Goal: Use online tool/utility: Utilize a website feature to perform a specific function

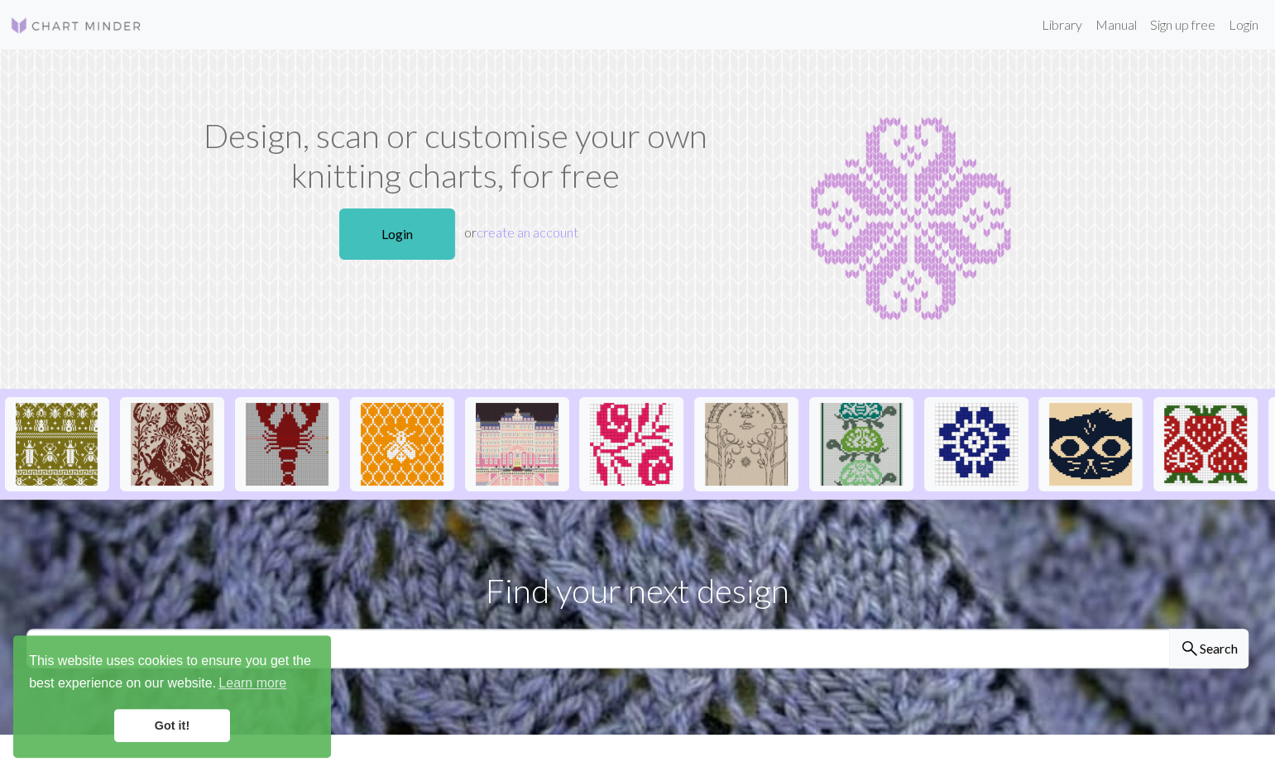
click at [164, 721] on link "Got it!" at bounding box center [172, 725] width 116 height 33
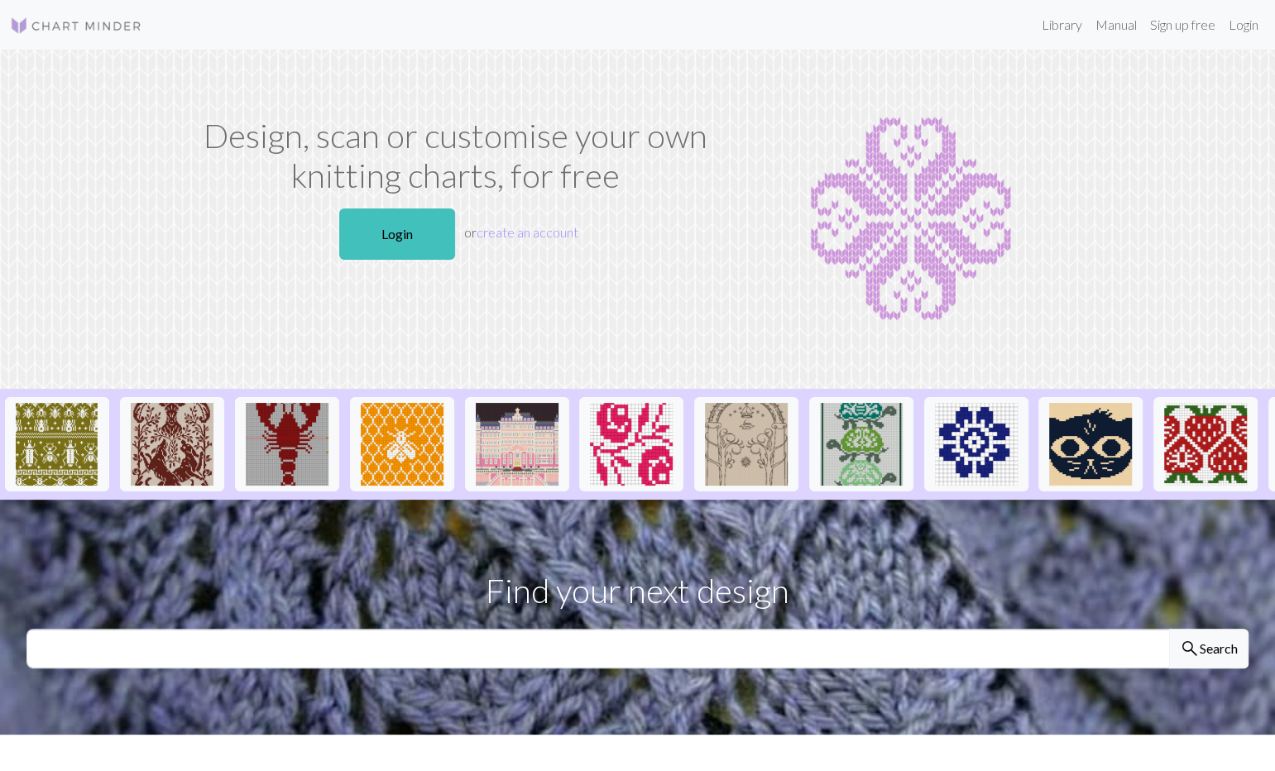
click at [891, 183] on img at bounding box center [911, 219] width 344 height 207
click at [618, 203] on p "Login or create an account" at bounding box center [456, 234] width 526 height 65
click at [1245, 31] on link "Login" at bounding box center [1243, 24] width 43 height 33
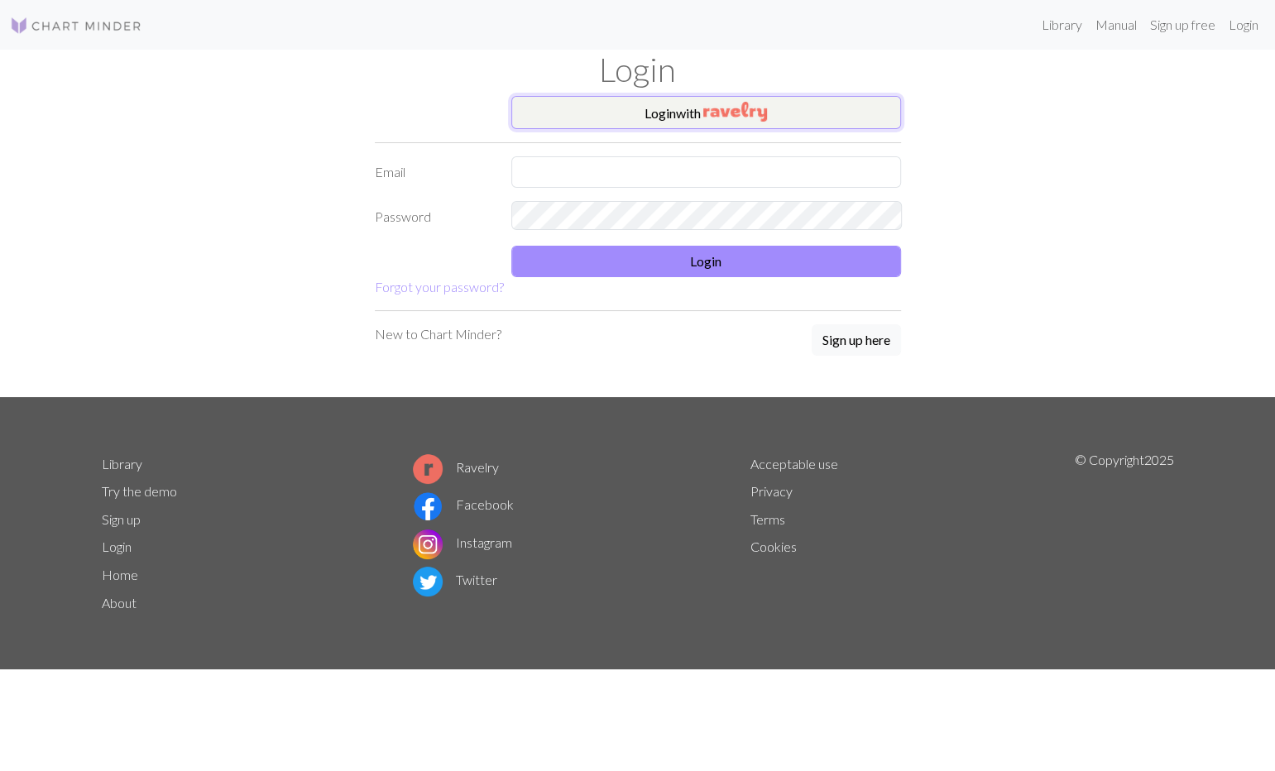
click at [843, 108] on button "Login with" at bounding box center [706, 112] width 390 height 33
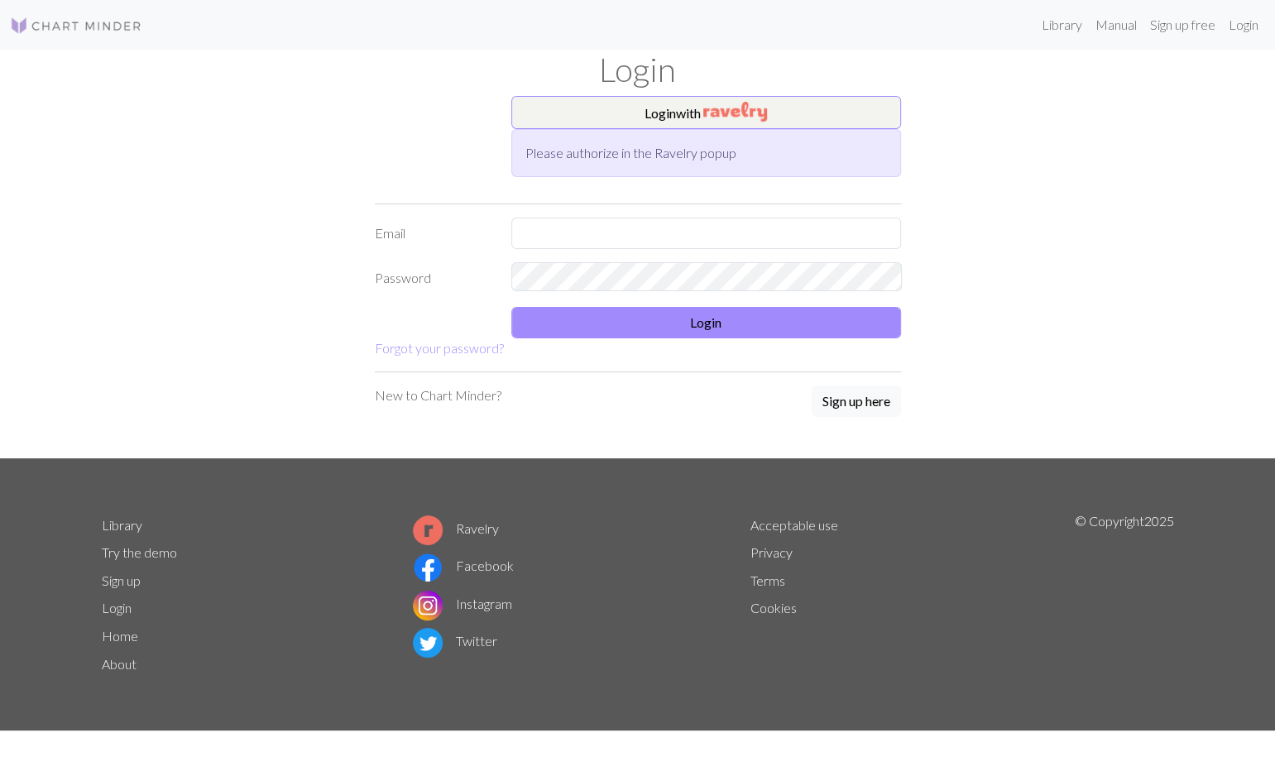
click at [101, 22] on img at bounding box center [76, 26] width 132 height 20
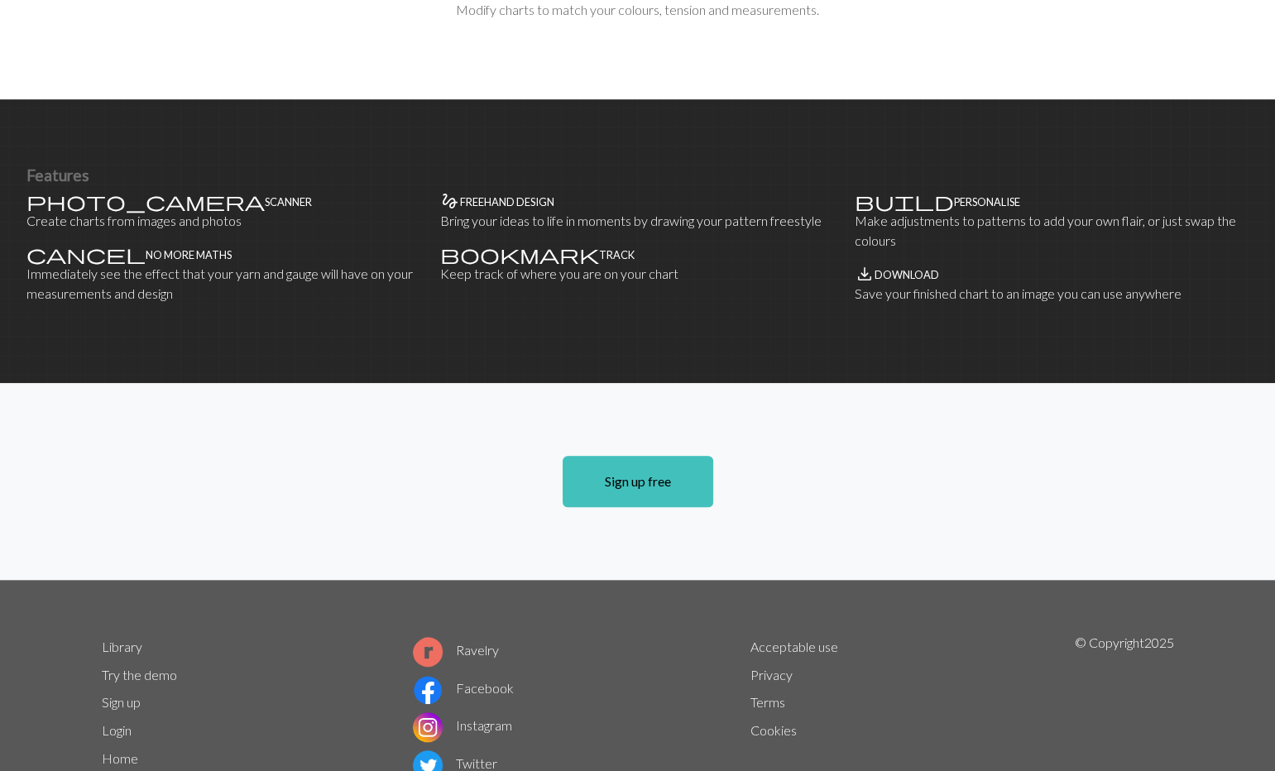
scroll to position [893, 0]
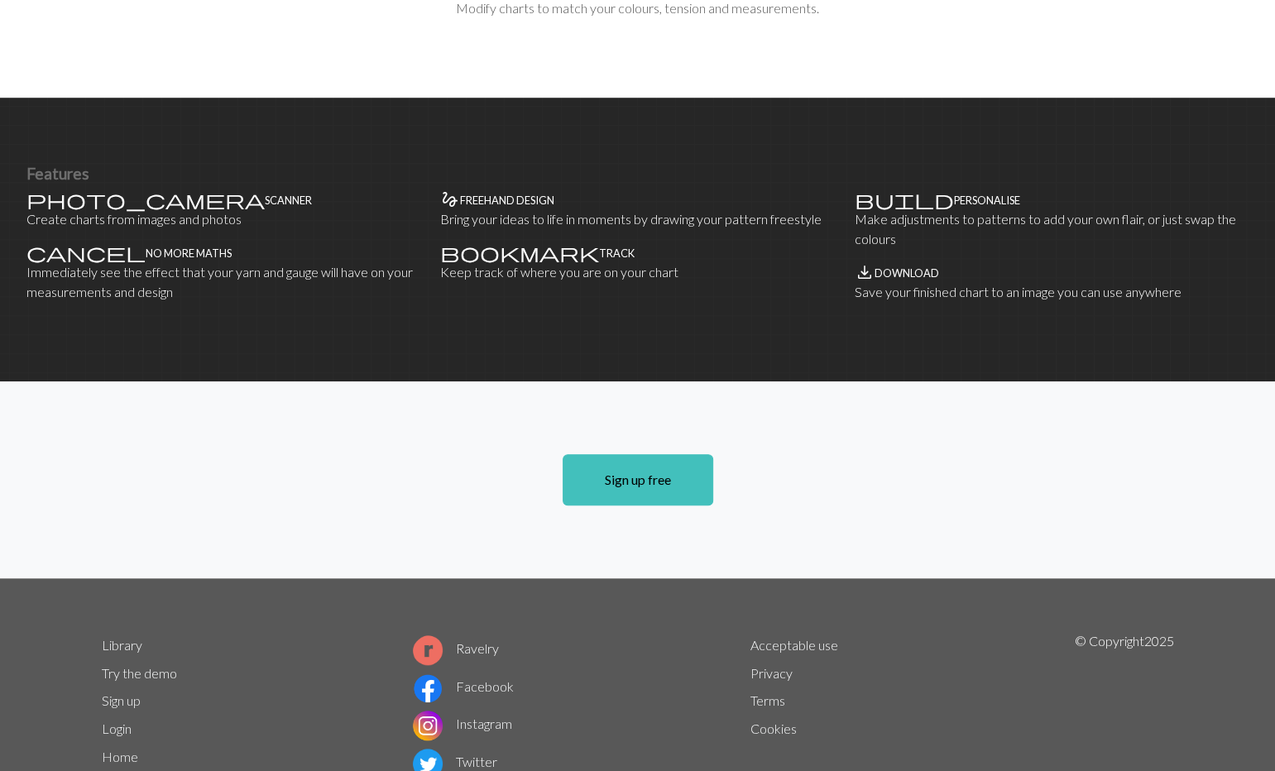
click at [138, 665] on link "Try the demo" at bounding box center [139, 673] width 75 height 16
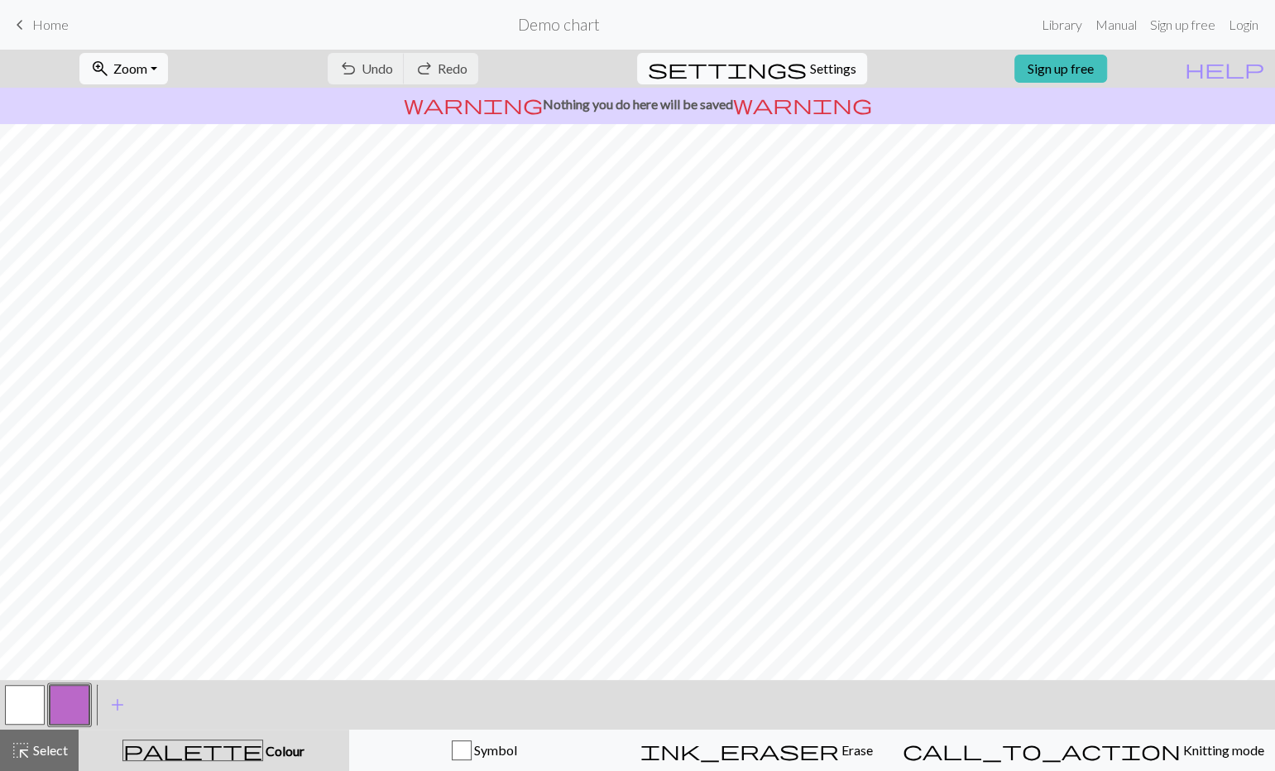
click at [775, 64] on span "settings" at bounding box center [727, 68] width 159 height 23
select select "aran"
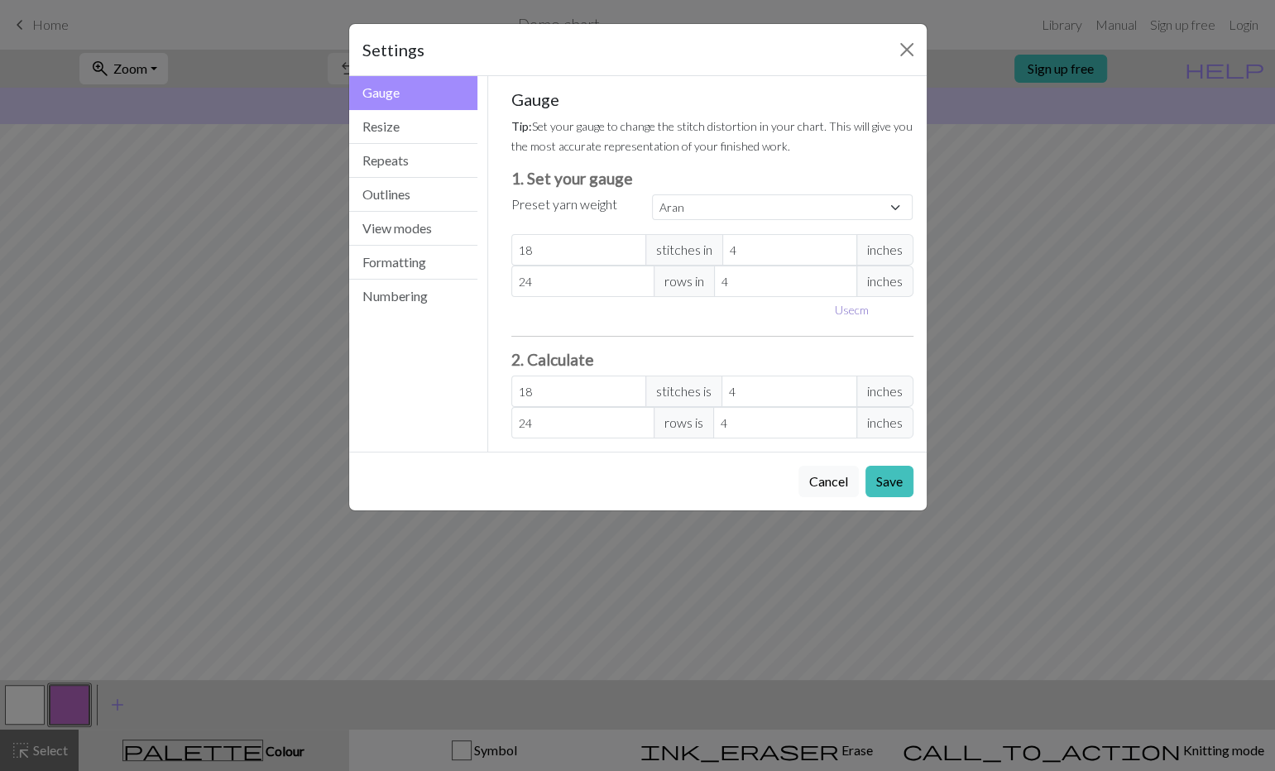
click at [852, 297] on button "Use cm" at bounding box center [851, 310] width 49 height 26
type input "10.16"
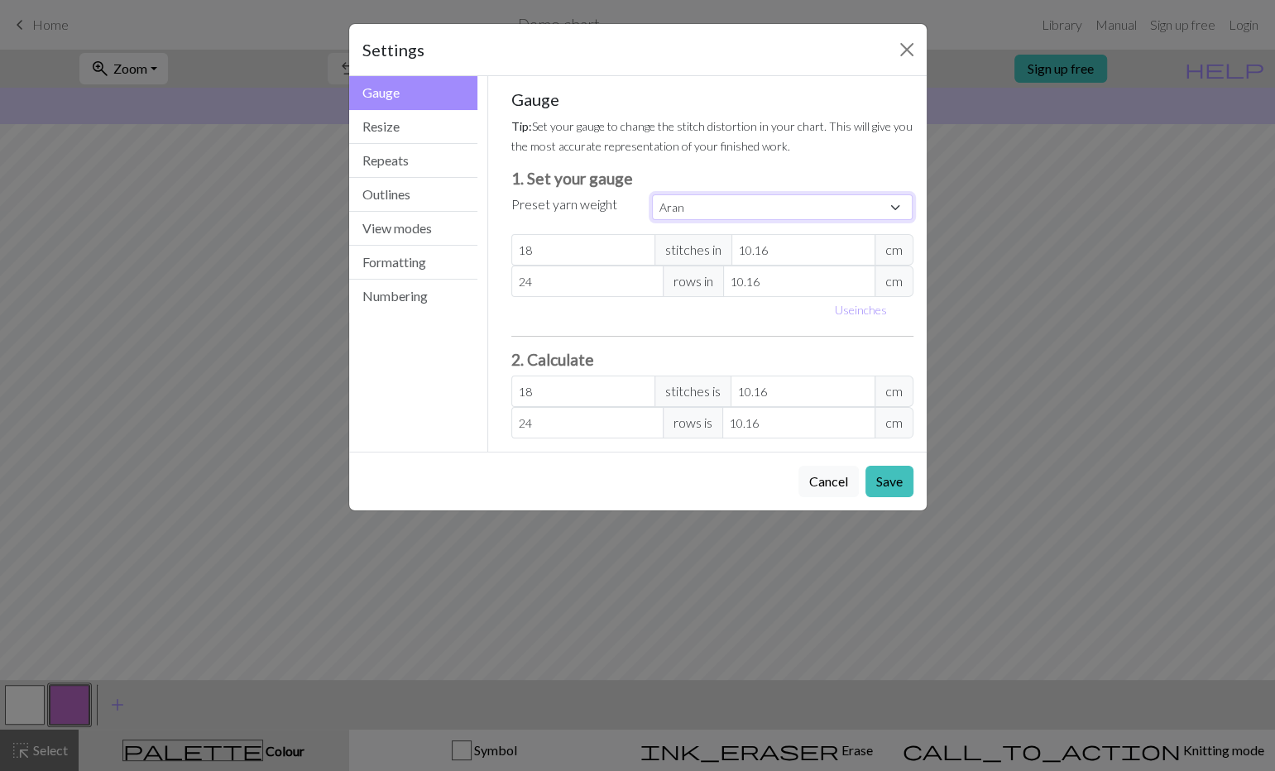
click at [652, 194] on select "Custom Square Lace Light Fingering Fingering Sport Double knit Worsted Aran Bul…" at bounding box center [782, 207] width 261 height 26
select select "sport"
click option "Sport" at bounding box center [0, 0] width 0 height 0
type input "24"
type input "34"
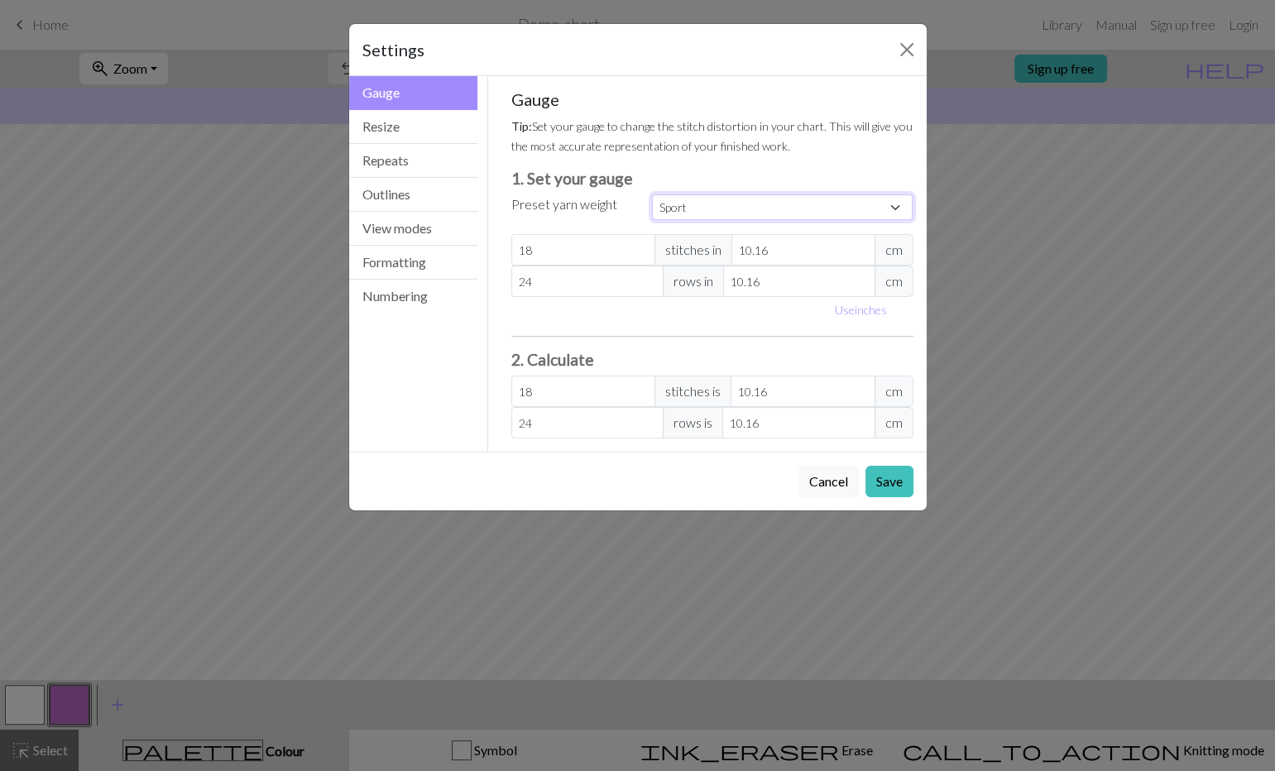
type input "24"
type input "34"
select select "custom"
type input "25"
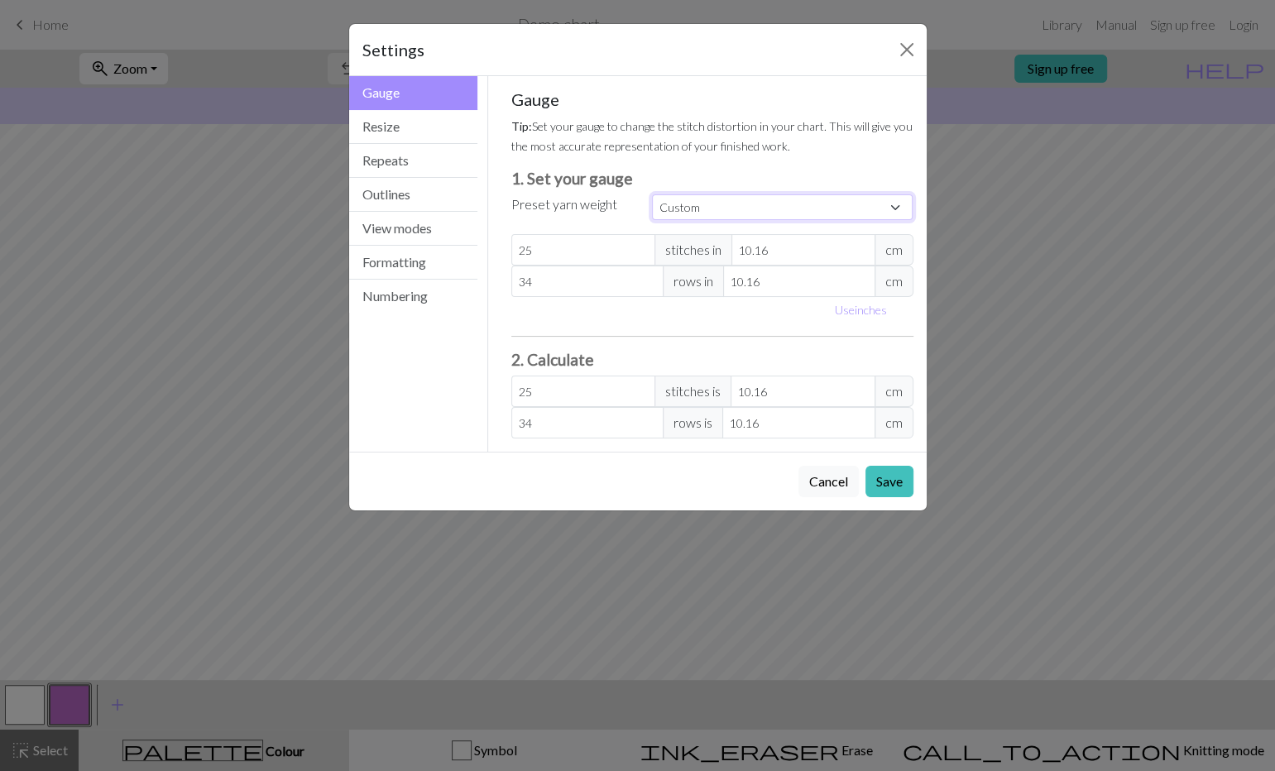
click at [645, 234] on input "25" at bounding box center [583, 249] width 144 height 31
type input "26"
click at [645, 234] on input "26" at bounding box center [583, 249] width 144 height 31
type input "27"
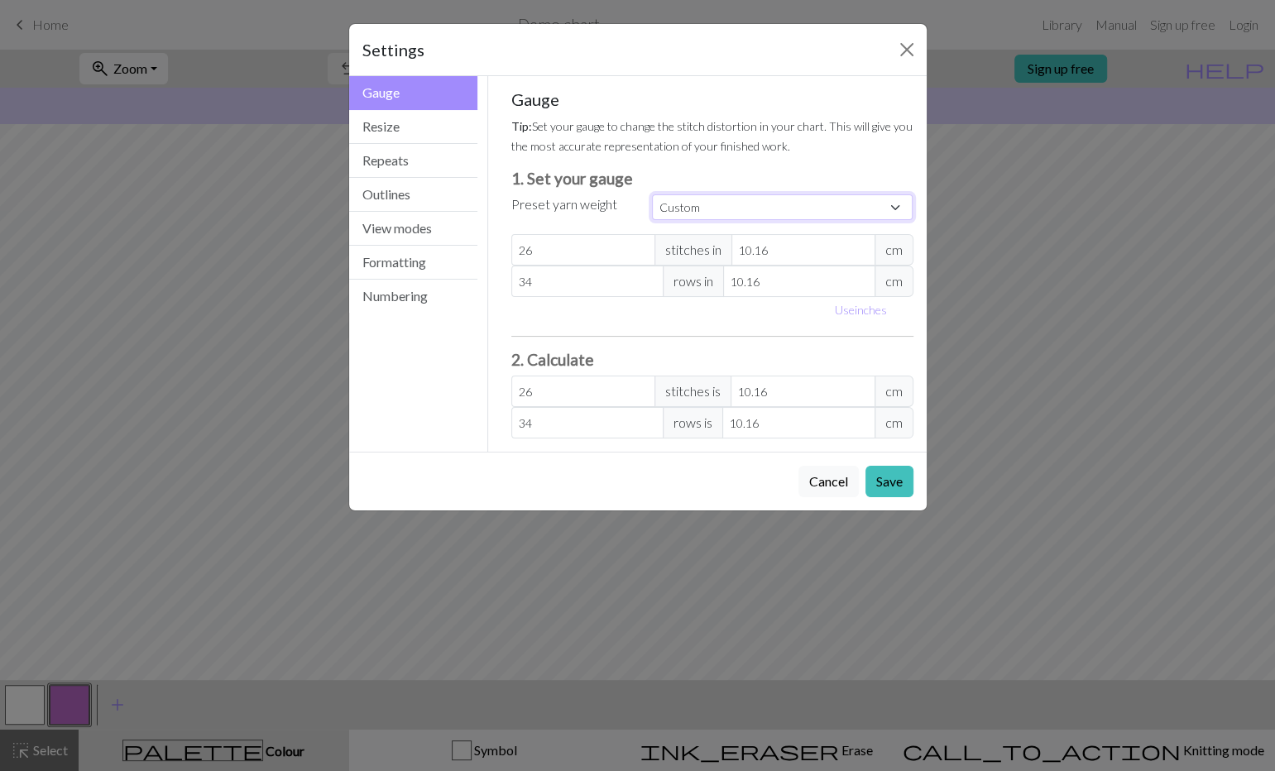
type input "27"
click at [645, 234] on input "27" at bounding box center [583, 249] width 144 height 31
type input "28"
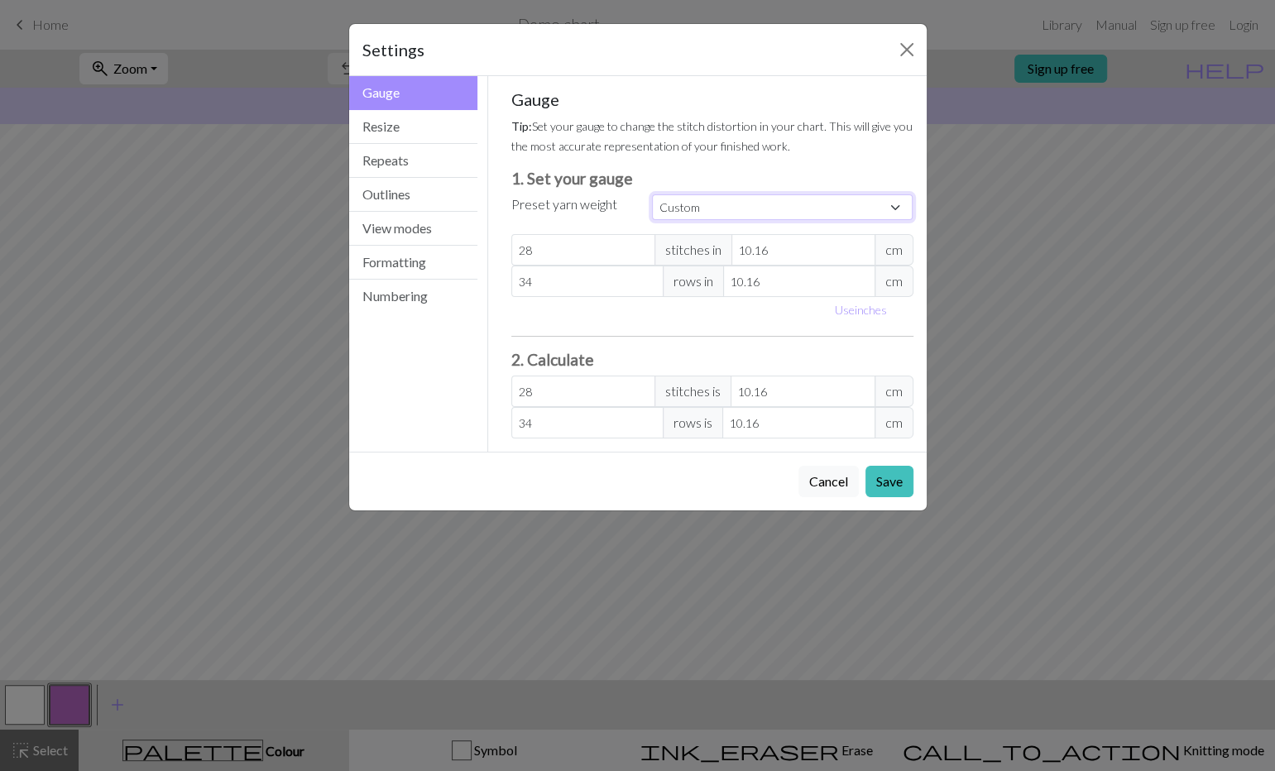
click at [645, 234] on input "28" at bounding box center [583, 249] width 144 height 31
click at [402, 120] on button "Resize" at bounding box center [413, 127] width 129 height 34
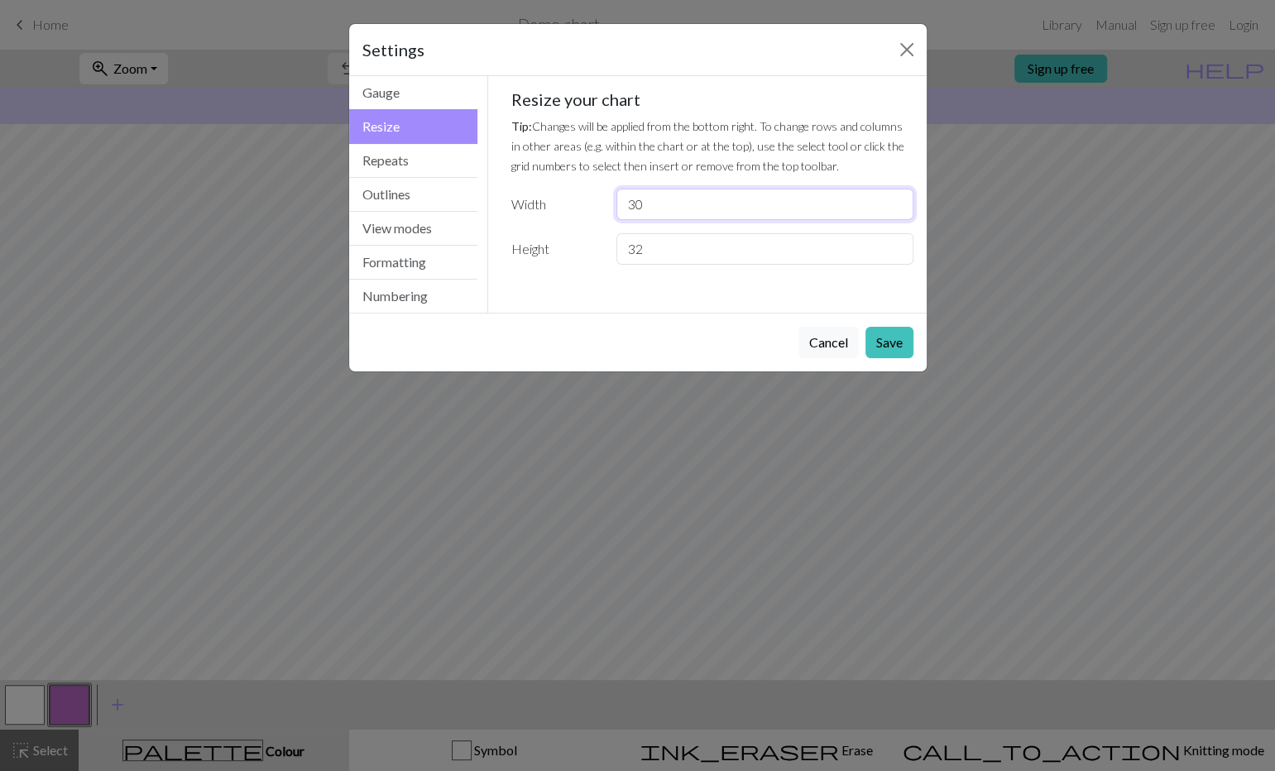
drag, startPoint x: 683, startPoint y: 197, endPoint x: 609, endPoint y: 196, distance: 74.4
click at [616, 196] on input "30" at bounding box center [764, 204] width 296 height 31
type input "60"
drag, startPoint x: 667, startPoint y: 231, endPoint x: 620, endPoint y: 236, distance: 47.4
click at [620, 236] on input "32" at bounding box center [764, 248] width 296 height 31
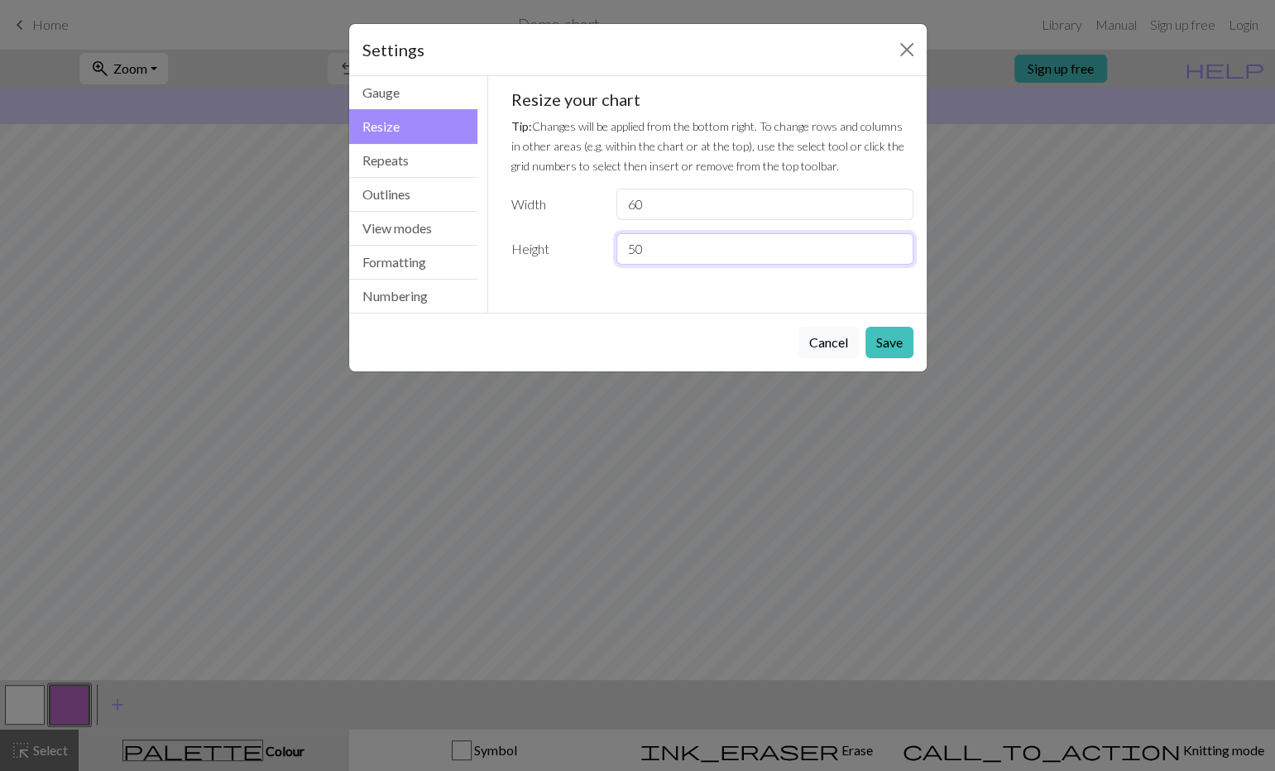
type input "50"
drag, startPoint x: 642, startPoint y: 189, endPoint x: 620, endPoint y: 192, distance: 22.5
click at [620, 192] on input "60" at bounding box center [764, 204] width 296 height 31
type input "100"
click at [882, 327] on button "Save" at bounding box center [889, 342] width 48 height 31
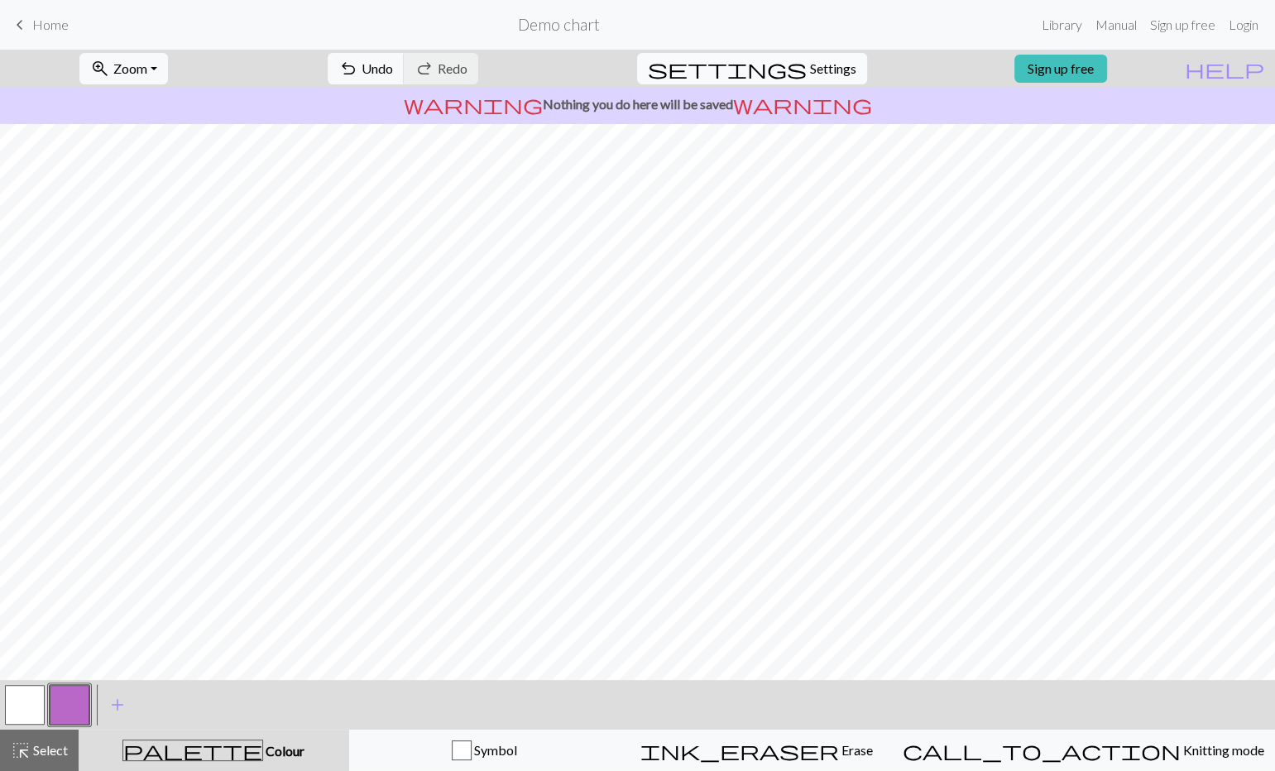
click at [810, 67] on span "Settings" at bounding box center [833, 69] width 46 height 20
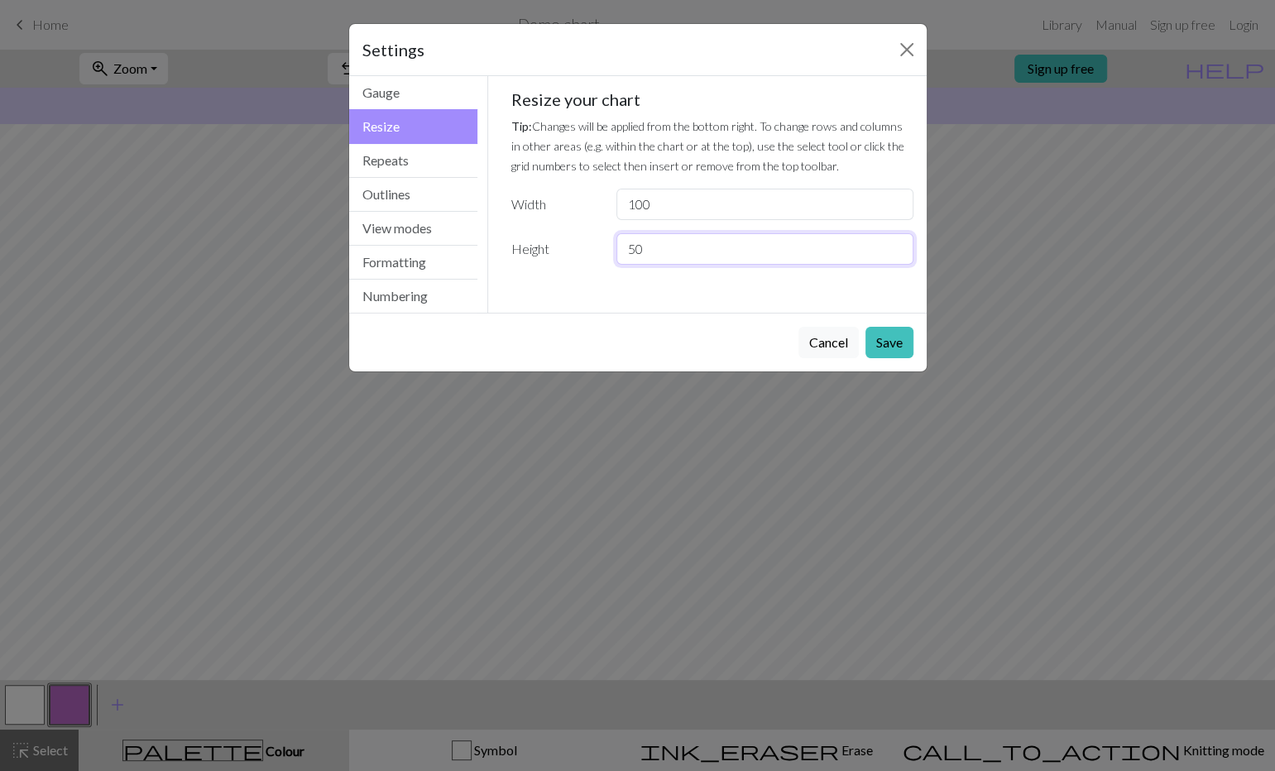
click at [625, 236] on input "50" at bounding box center [764, 248] width 296 height 31
type input "60"
click at [413, 90] on button "Gauge" at bounding box center [413, 93] width 129 height 34
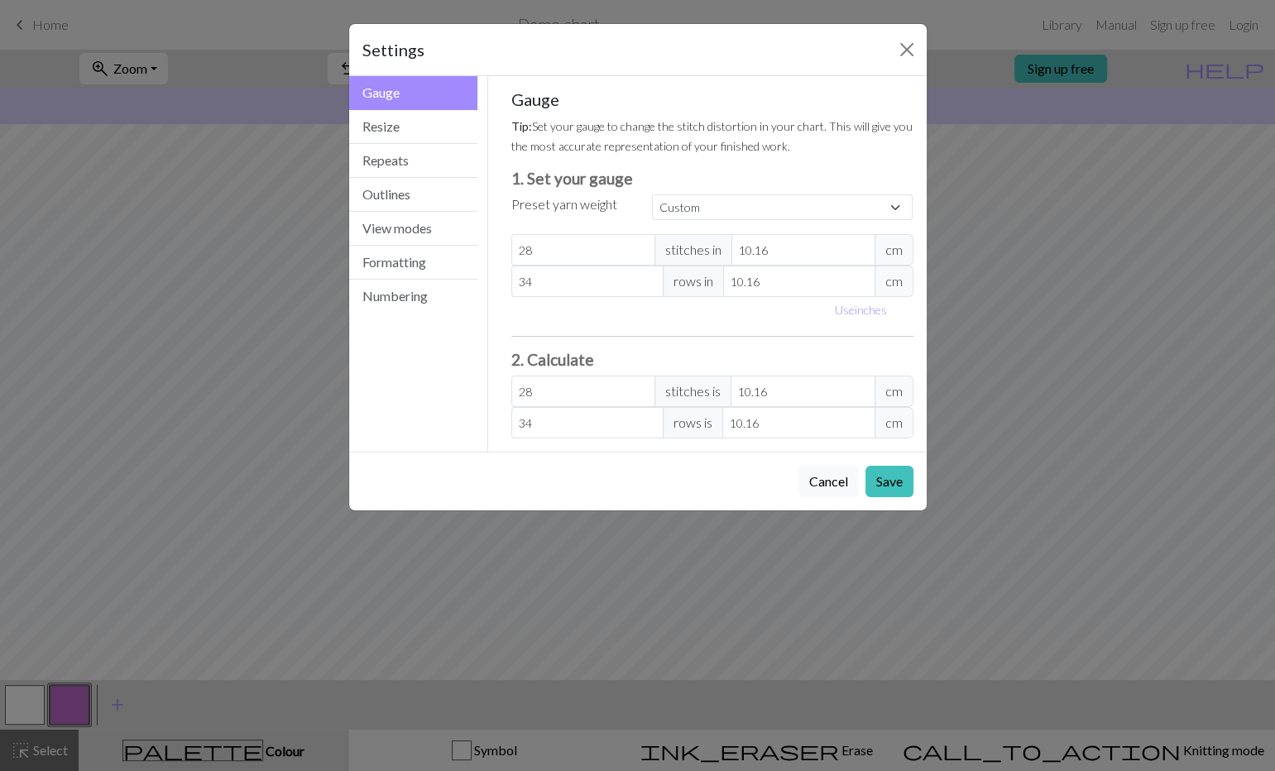
type input "29"
click at [642, 234] on input "29" at bounding box center [583, 249] width 144 height 31
type input "30"
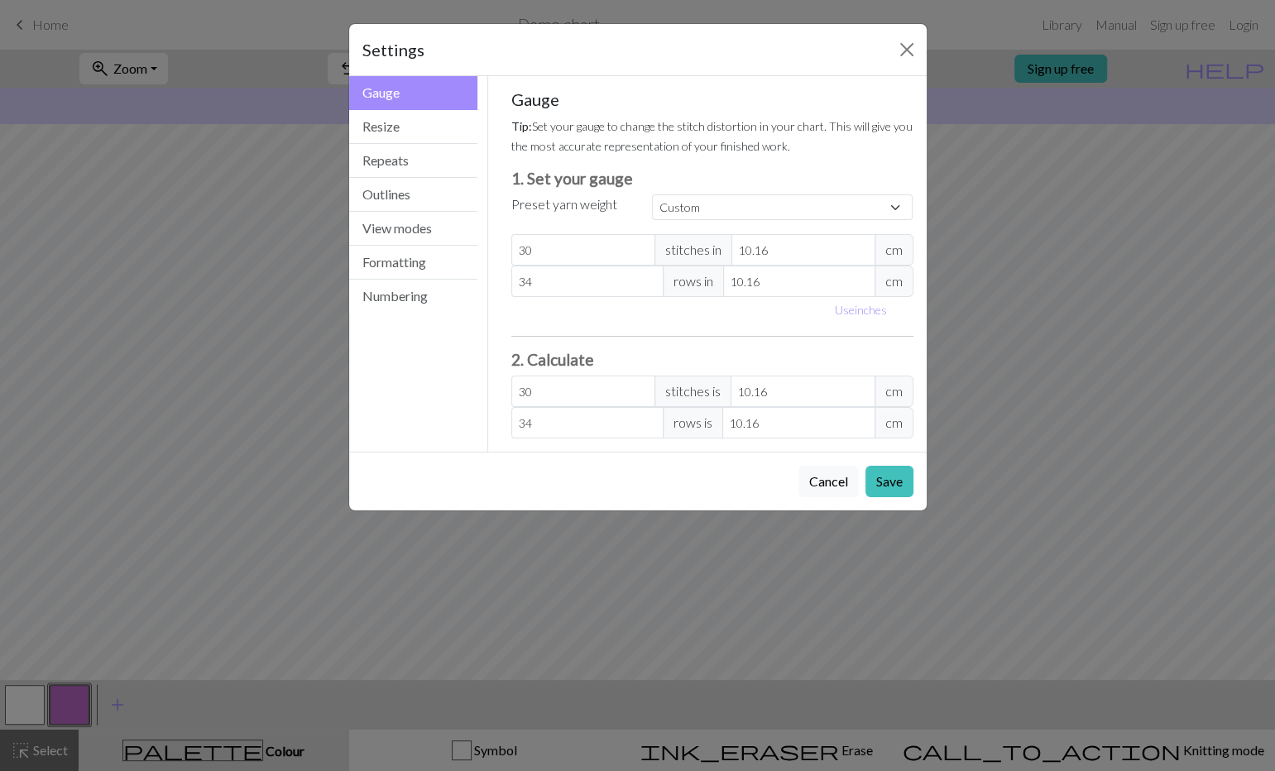
type input "30"
click at [642, 234] on input "30" at bounding box center [583, 249] width 144 height 31
click at [910, 466] on button "Save" at bounding box center [889, 481] width 48 height 31
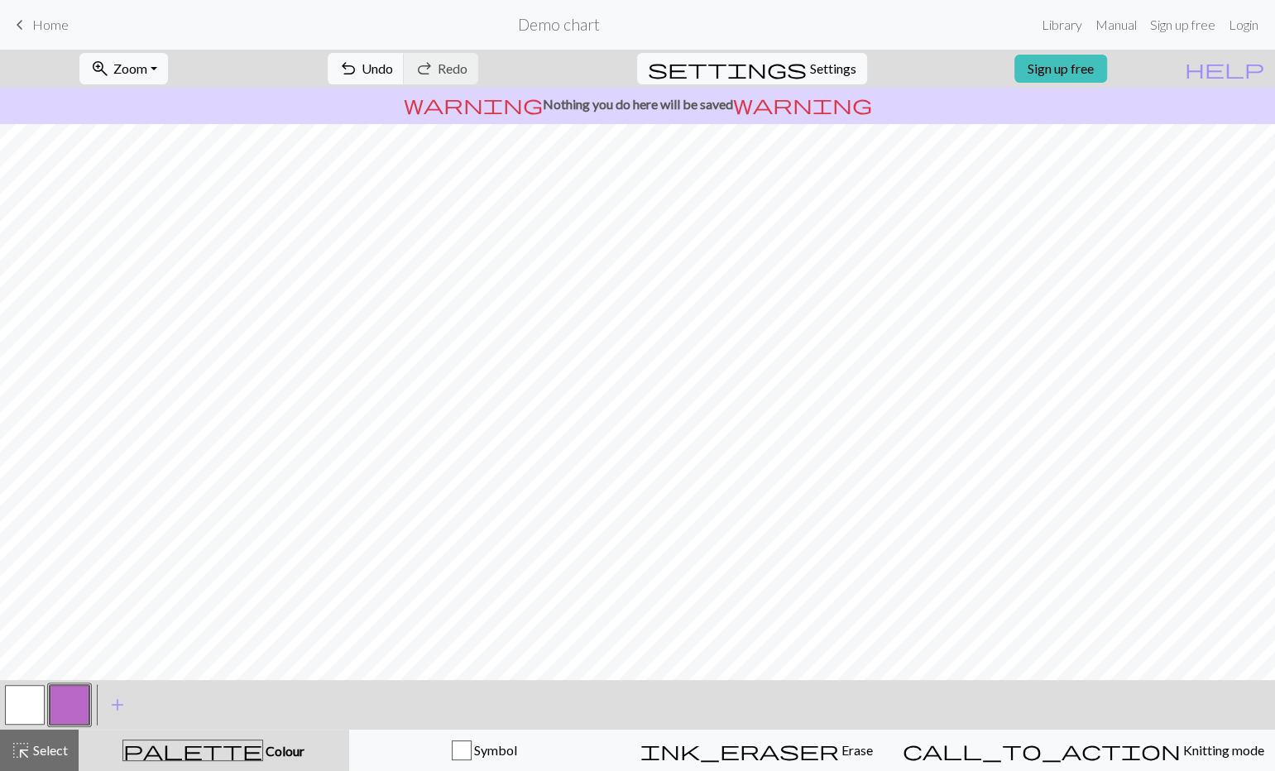
click at [72, 704] on button "button" at bounding box center [70, 705] width 40 height 40
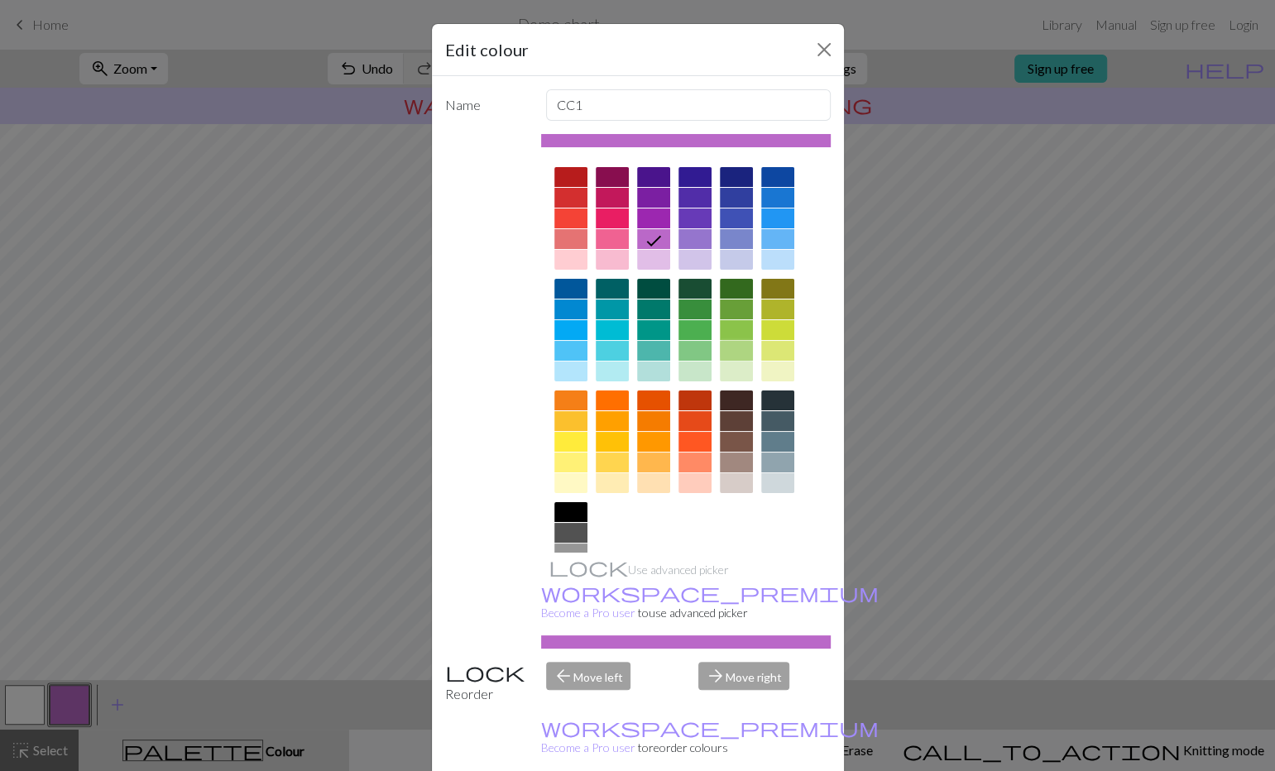
click at [735, 346] on div at bounding box center [736, 351] width 33 height 20
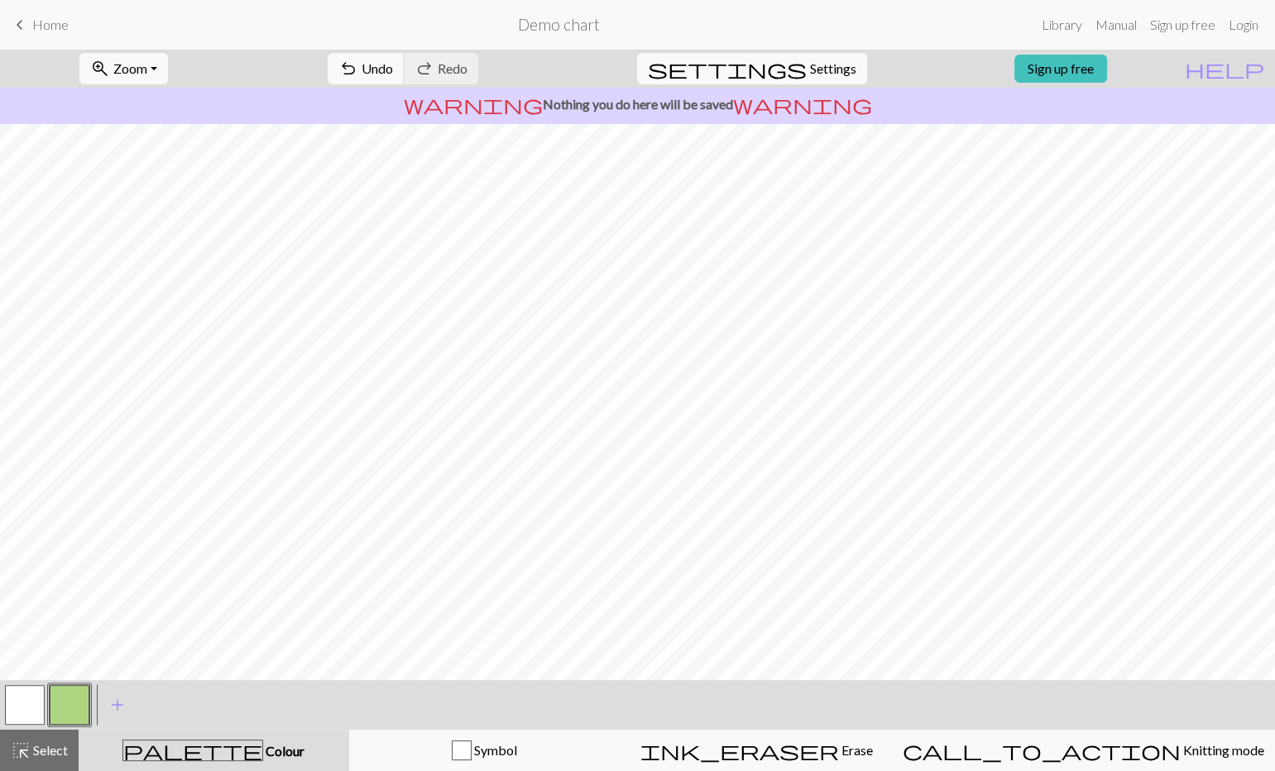
click at [31, 704] on button "button" at bounding box center [25, 705] width 40 height 40
click at [17, 704] on button "button" at bounding box center [25, 705] width 40 height 40
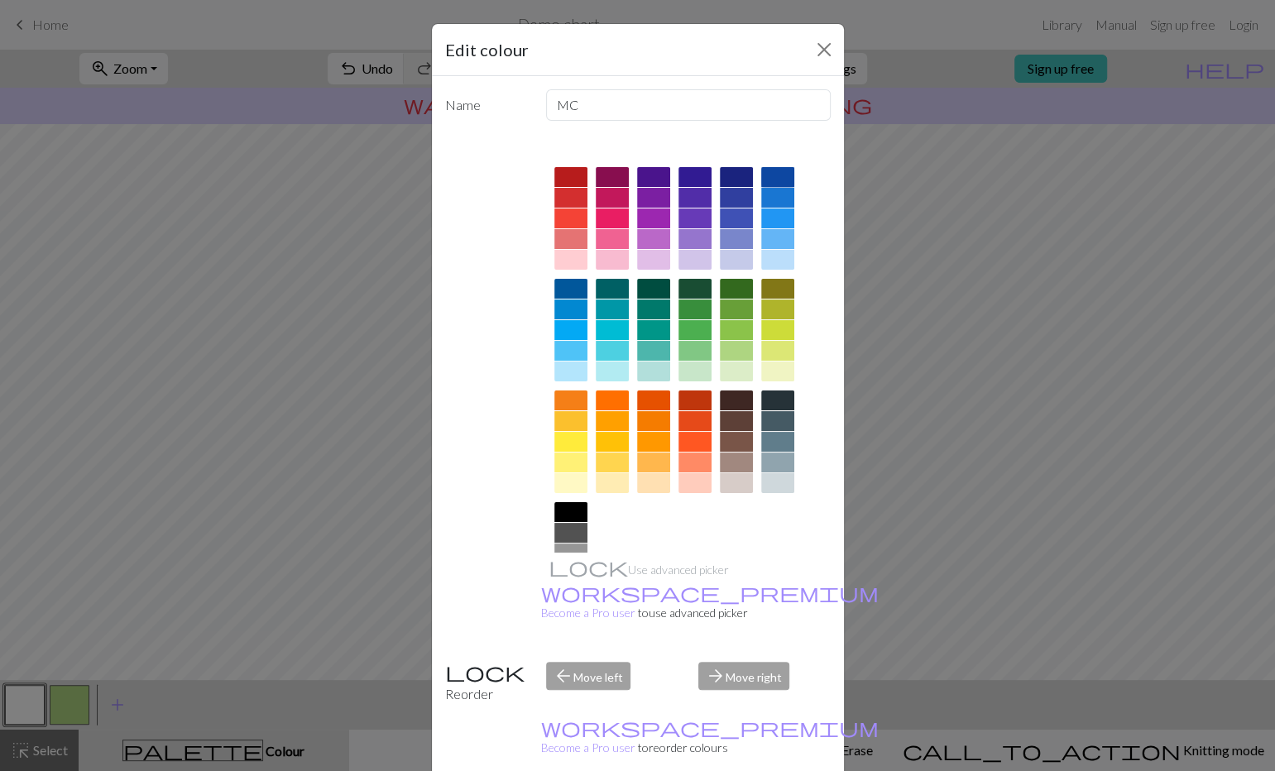
click at [776, 170] on div at bounding box center [777, 177] width 33 height 20
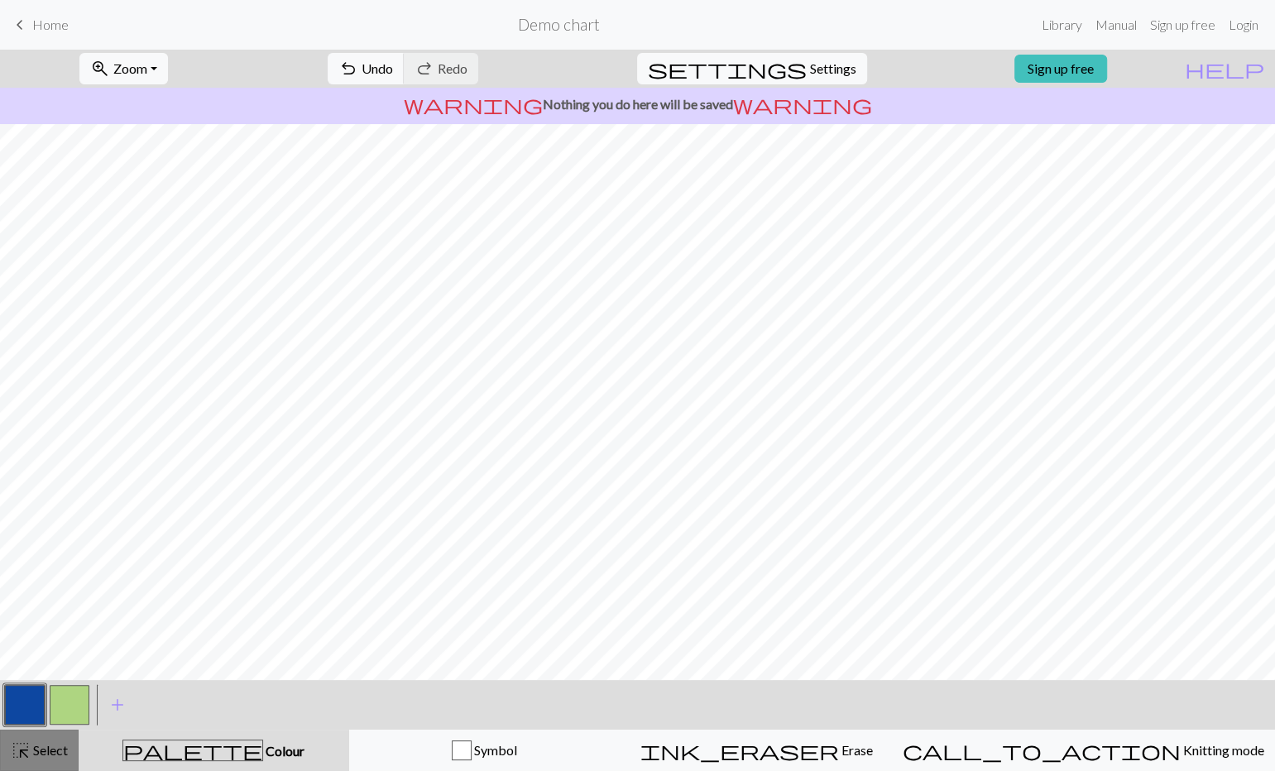
click at [47, 753] on span "Select" at bounding box center [49, 750] width 37 height 16
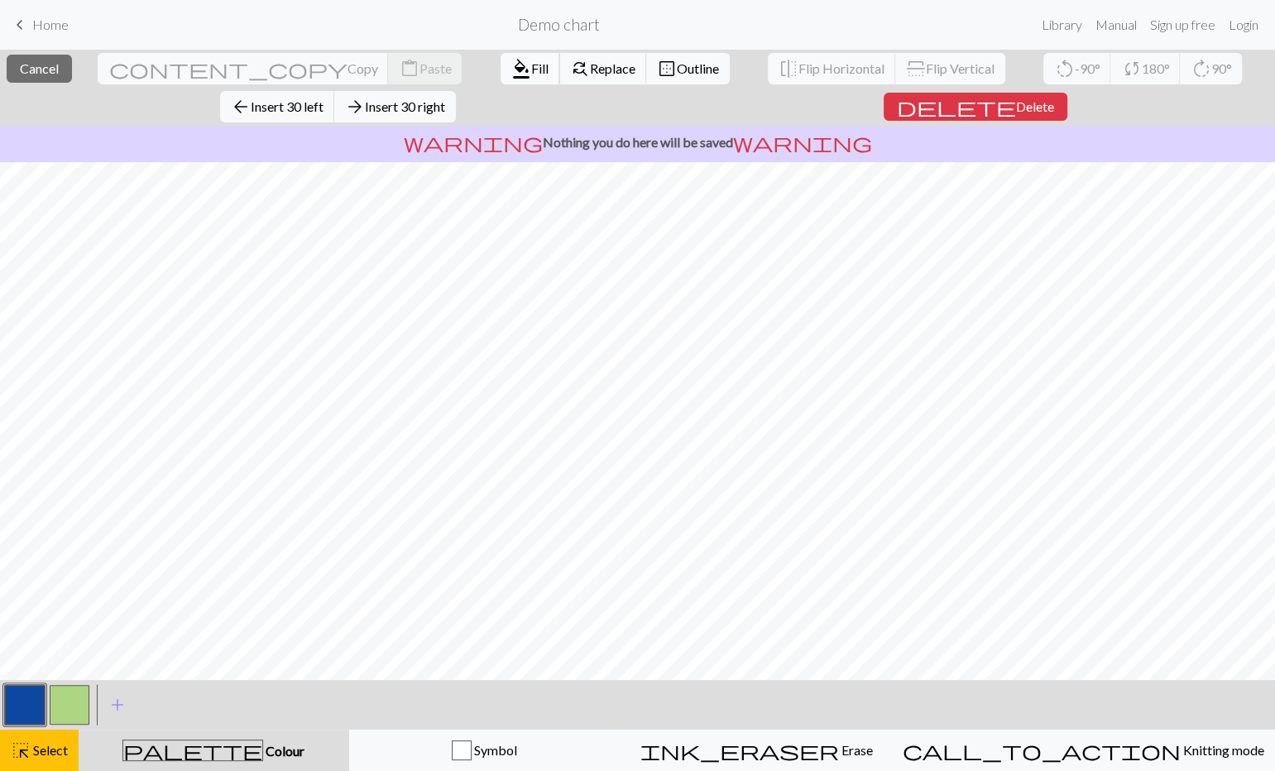
click at [511, 60] on span "format_color_fill" at bounding box center [521, 68] width 20 height 23
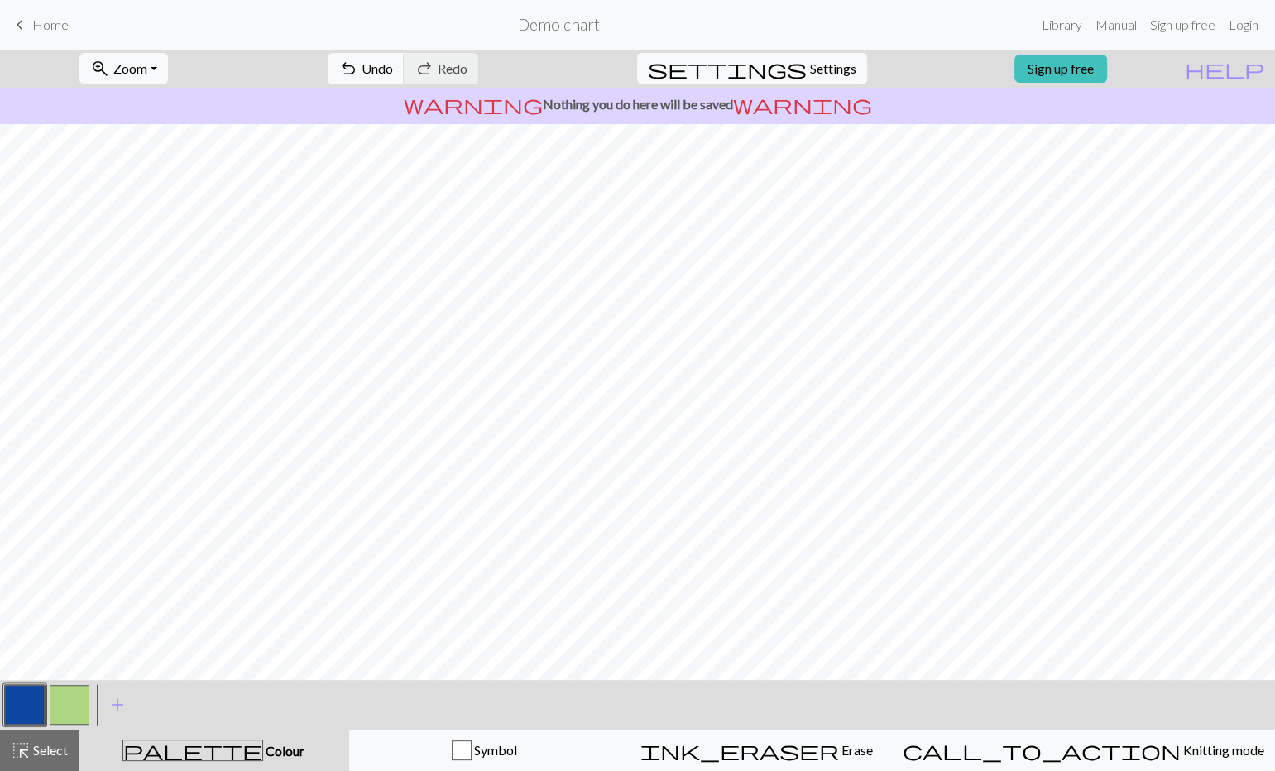
click at [75, 704] on button "button" at bounding box center [70, 705] width 40 height 40
click at [34, 706] on button "button" at bounding box center [25, 705] width 40 height 40
click at [73, 701] on button "button" at bounding box center [70, 705] width 40 height 40
click at [35, 696] on button "button" at bounding box center [25, 705] width 40 height 40
drag, startPoint x: 65, startPoint y: 695, endPoint x: 88, endPoint y: 693, distance: 22.4
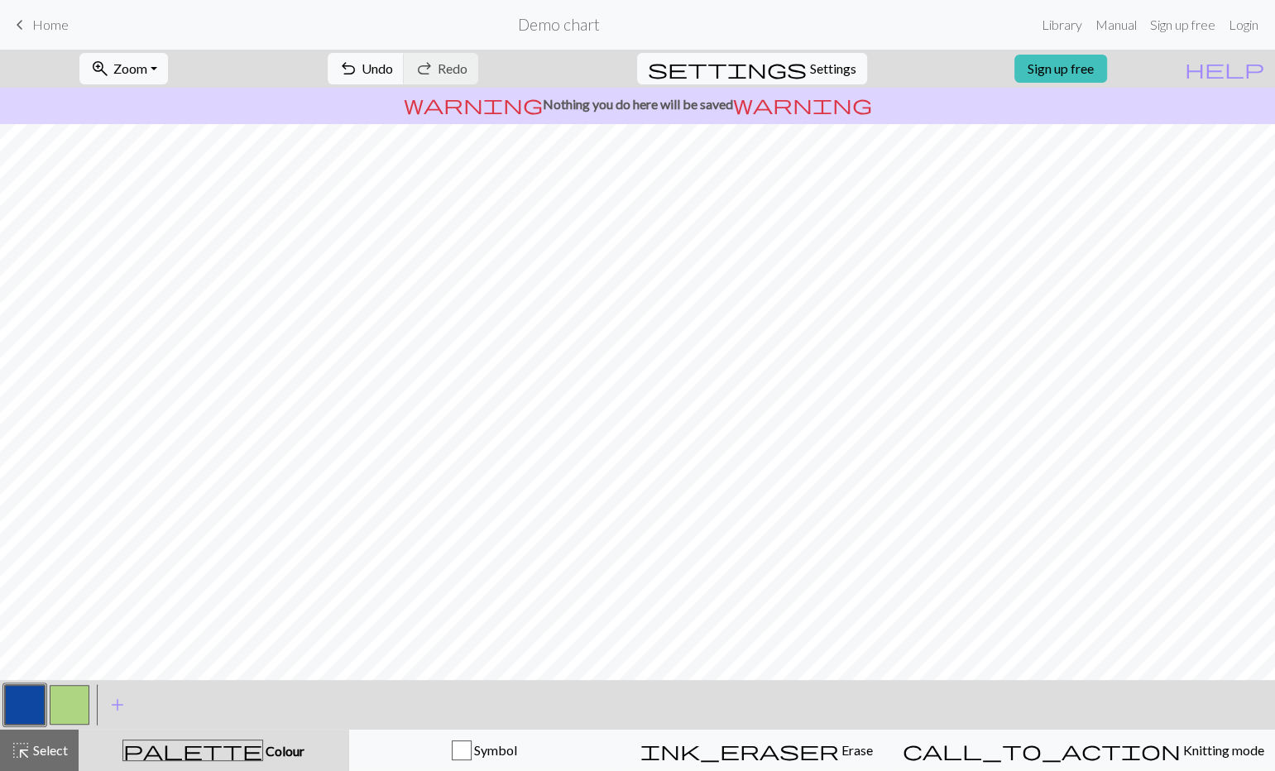
click at [67, 695] on button "button" at bounding box center [70, 705] width 40 height 40
click at [27, 713] on button "button" at bounding box center [25, 705] width 40 height 40
click at [72, 711] on button "button" at bounding box center [70, 705] width 40 height 40
click at [37, 704] on button "button" at bounding box center [25, 705] width 40 height 40
click at [71, 713] on button "button" at bounding box center [70, 705] width 40 height 40
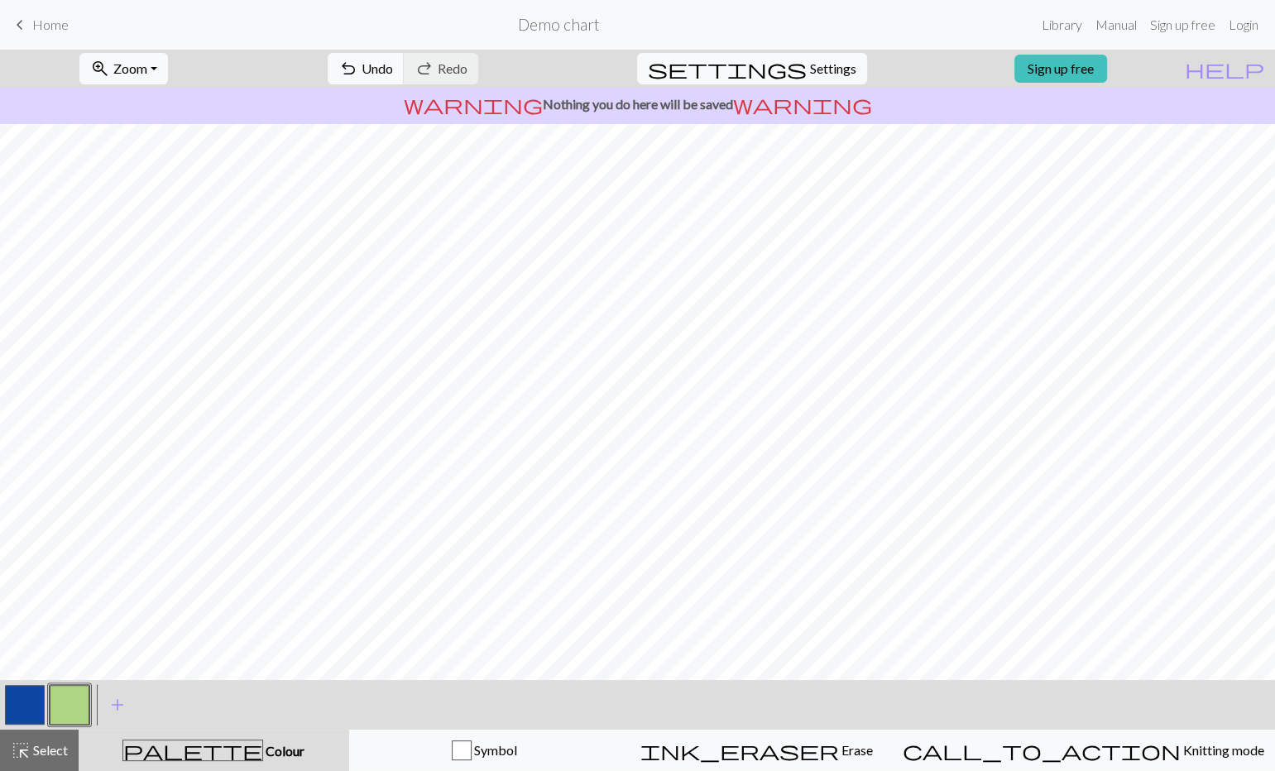
click at [27, 711] on button "button" at bounding box center [25, 705] width 40 height 40
click at [58, 701] on button "button" at bounding box center [70, 705] width 40 height 40
click at [19, 705] on button "button" at bounding box center [25, 705] width 40 height 40
click at [65, 691] on button "button" at bounding box center [70, 705] width 40 height 40
click at [31, 701] on button "button" at bounding box center [25, 705] width 40 height 40
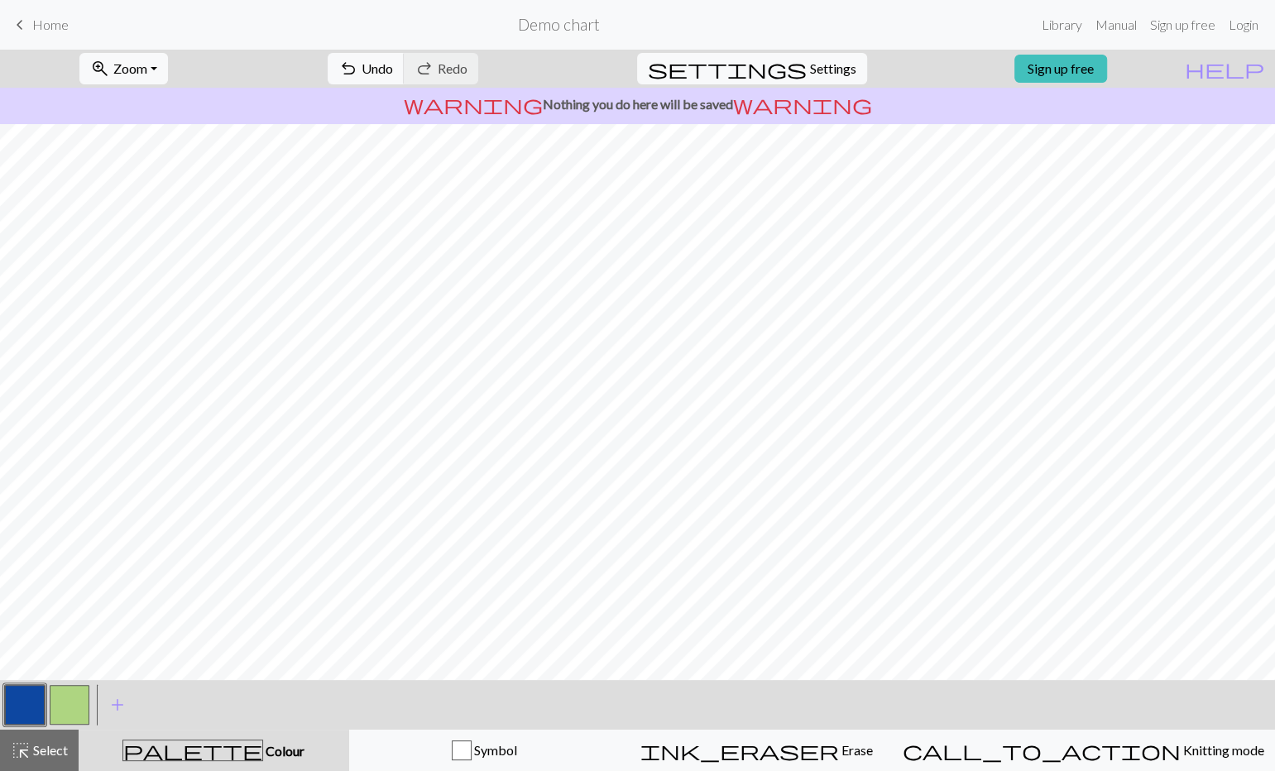
click at [67, 692] on button "button" at bounding box center [70, 705] width 40 height 40
